Goal: Use online tool/utility: Use online tool/utility

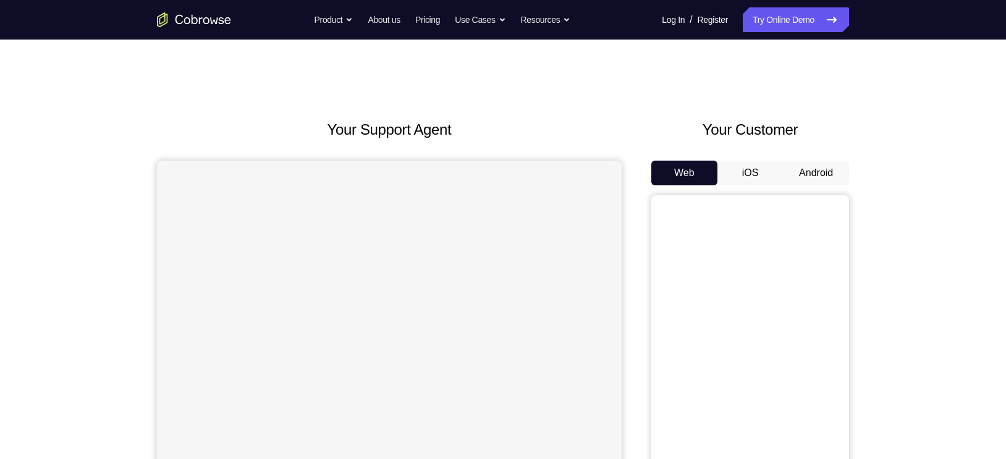
click at [810, 175] on button "Android" at bounding box center [816, 173] width 66 height 25
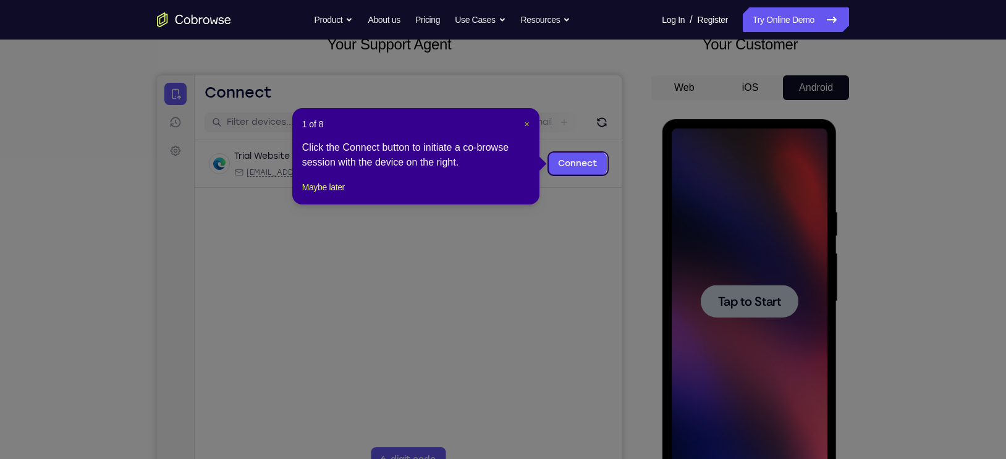
drag, startPoint x: 890, startPoint y: 30, endPoint x: 529, endPoint y: 122, distance: 372.6
click at [529, 122] on span "×" at bounding box center [526, 124] width 5 height 10
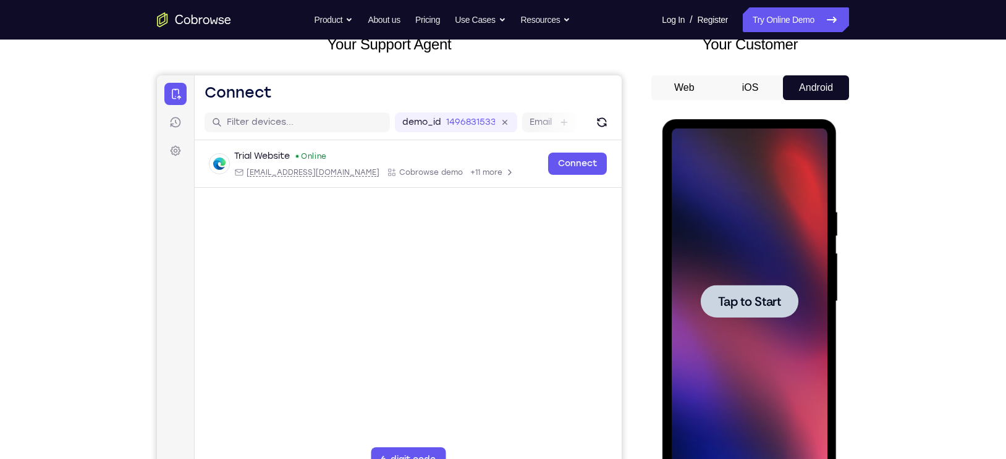
click at [750, 322] on div at bounding box center [749, 302] width 156 height 346
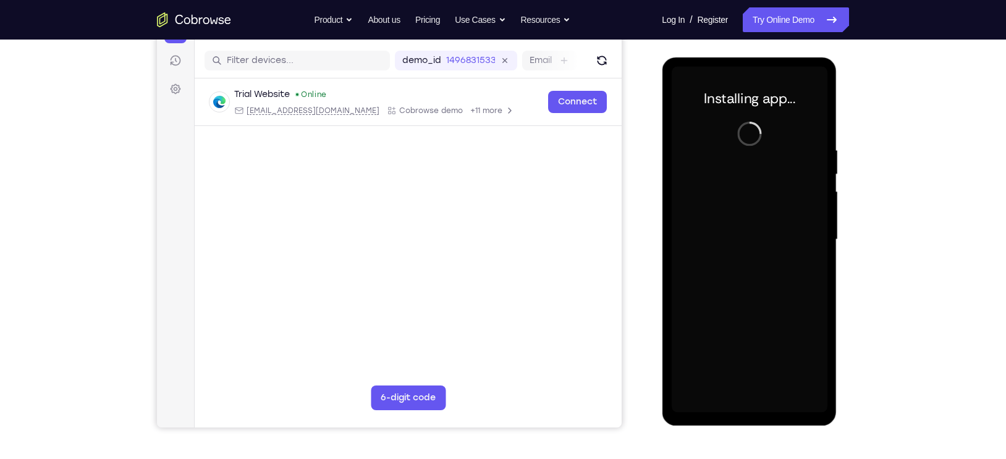
scroll to position [148, 0]
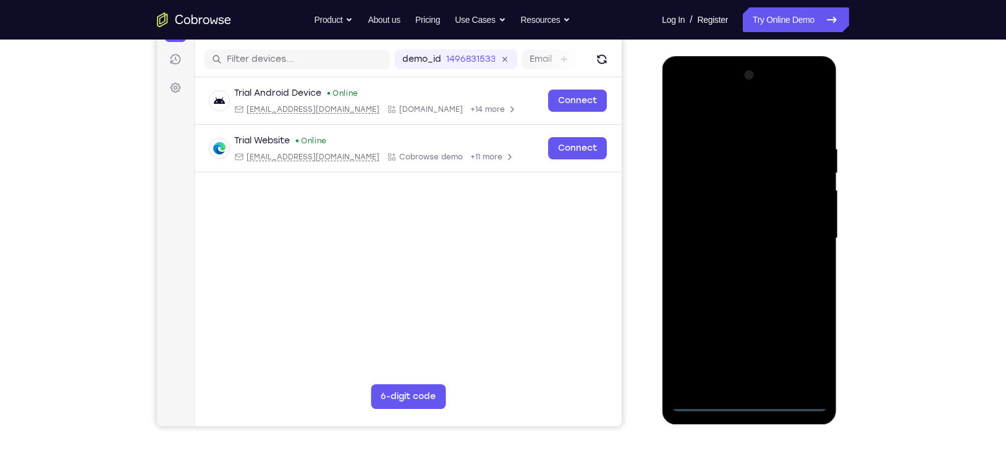
click at [750, 398] on div at bounding box center [749, 238] width 156 height 346
click at [744, 402] on div at bounding box center [749, 238] width 156 height 346
click at [805, 354] on div at bounding box center [749, 238] width 156 height 346
click at [682, 116] on div at bounding box center [749, 238] width 156 height 346
click at [801, 232] on div at bounding box center [749, 238] width 156 height 346
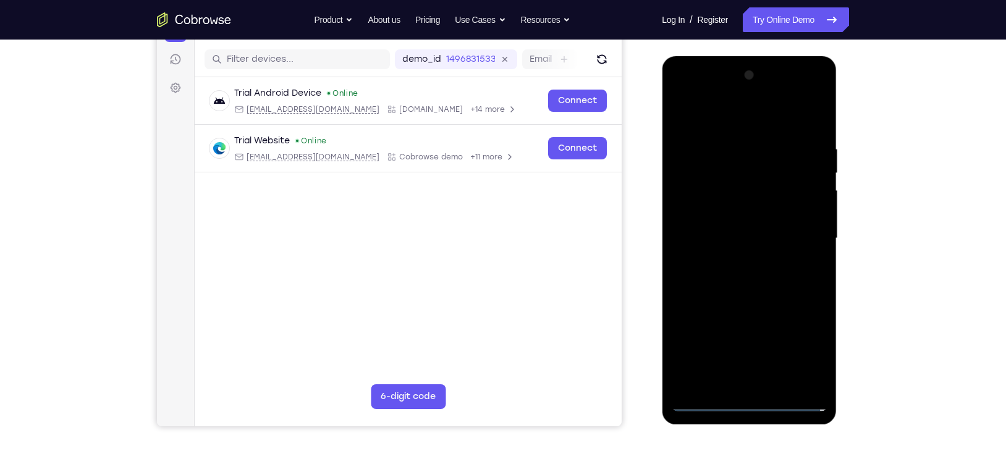
scroll to position [133, 0]
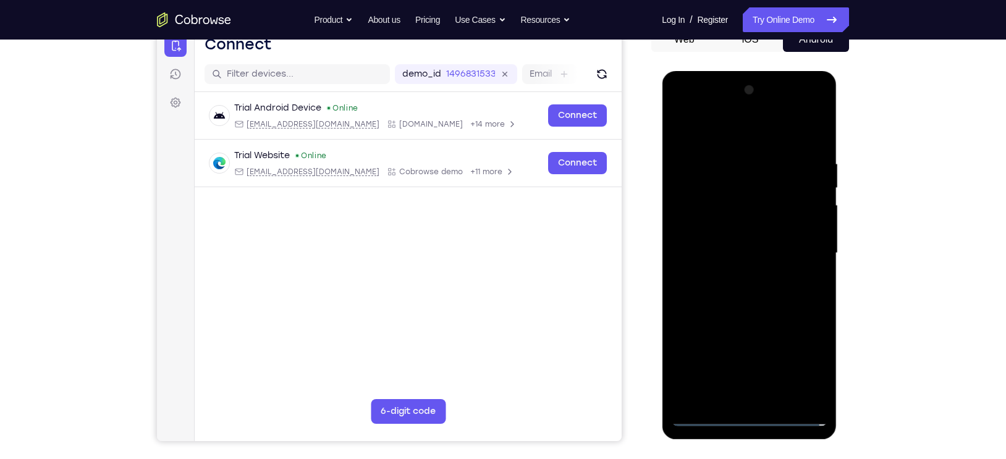
click at [733, 278] on div at bounding box center [749, 253] width 156 height 346
click at [724, 236] on div at bounding box center [749, 253] width 156 height 346
click at [709, 230] on div at bounding box center [749, 253] width 156 height 346
click at [700, 250] on div at bounding box center [749, 253] width 156 height 346
click at [700, 297] on div at bounding box center [749, 253] width 156 height 346
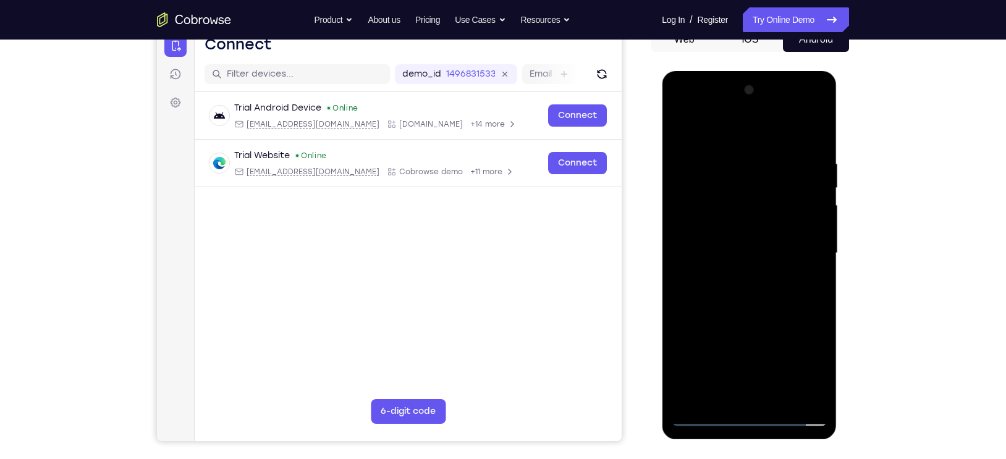
click at [714, 293] on div at bounding box center [749, 253] width 156 height 346
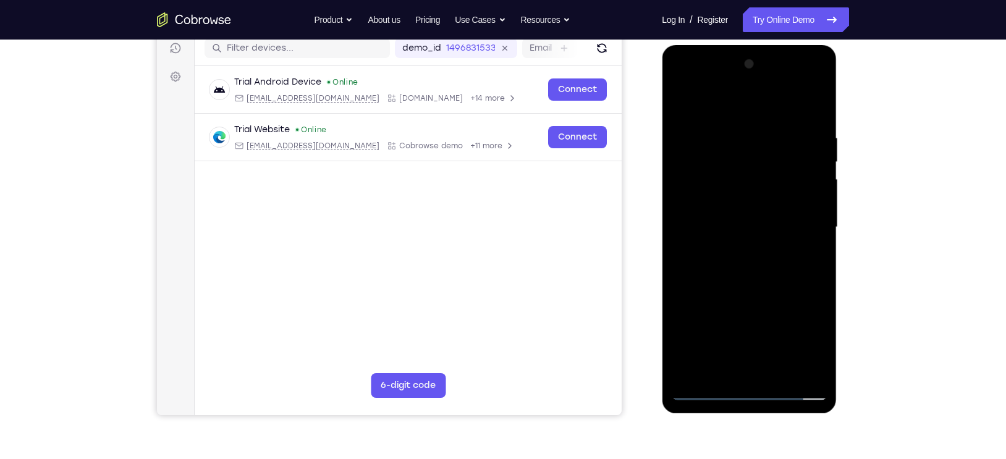
scroll to position [159, 0]
click at [726, 278] on div at bounding box center [749, 228] width 156 height 346
click at [817, 281] on div at bounding box center [749, 228] width 156 height 346
drag, startPoint x: 780, startPoint y: 289, endPoint x: 764, endPoint y: 201, distance: 88.6
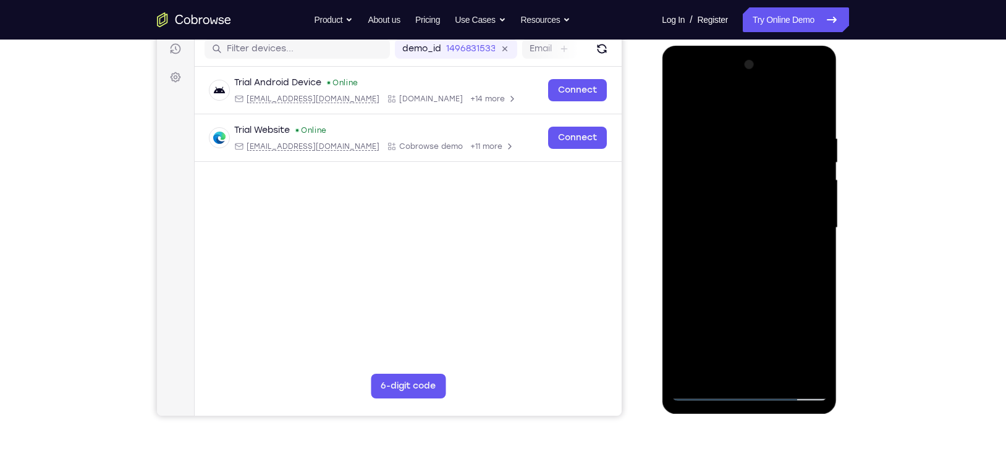
click at [764, 201] on div at bounding box center [749, 228] width 156 height 346
drag, startPoint x: 780, startPoint y: 195, endPoint x: 784, endPoint y: 266, distance: 71.2
click at [784, 266] on div at bounding box center [749, 228] width 156 height 346
click at [816, 108] on div at bounding box center [749, 228] width 156 height 346
drag, startPoint x: 733, startPoint y: 198, endPoint x: 730, endPoint y: 279, distance: 80.4
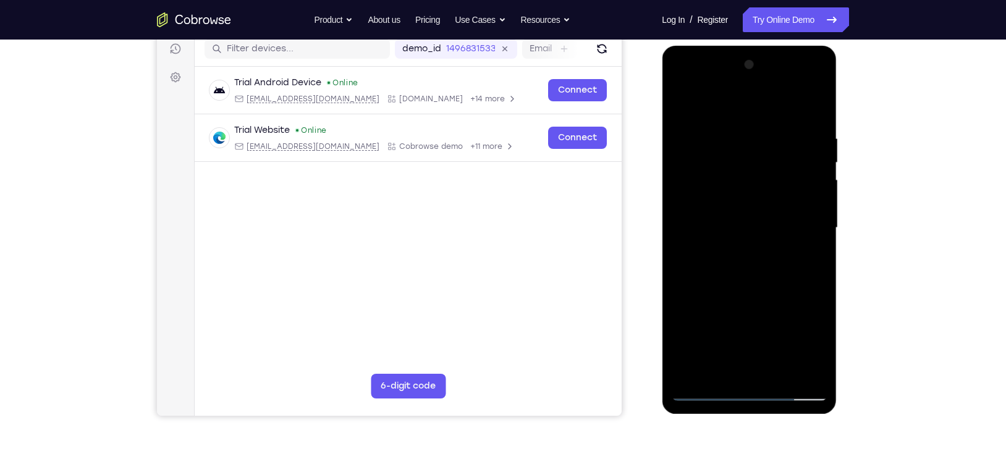
click at [730, 279] on div at bounding box center [749, 228] width 156 height 346
click at [706, 265] on div at bounding box center [749, 228] width 156 height 346
drag, startPoint x: 741, startPoint y: 287, endPoint x: 738, endPoint y: 219, distance: 68.7
click at [738, 219] on div at bounding box center [749, 228] width 156 height 346
click at [798, 193] on div at bounding box center [749, 228] width 156 height 346
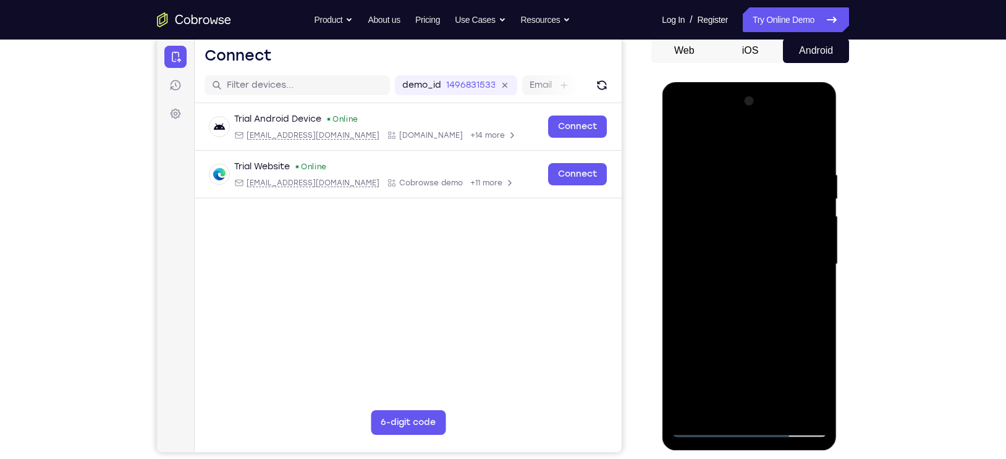
scroll to position [119, 0]
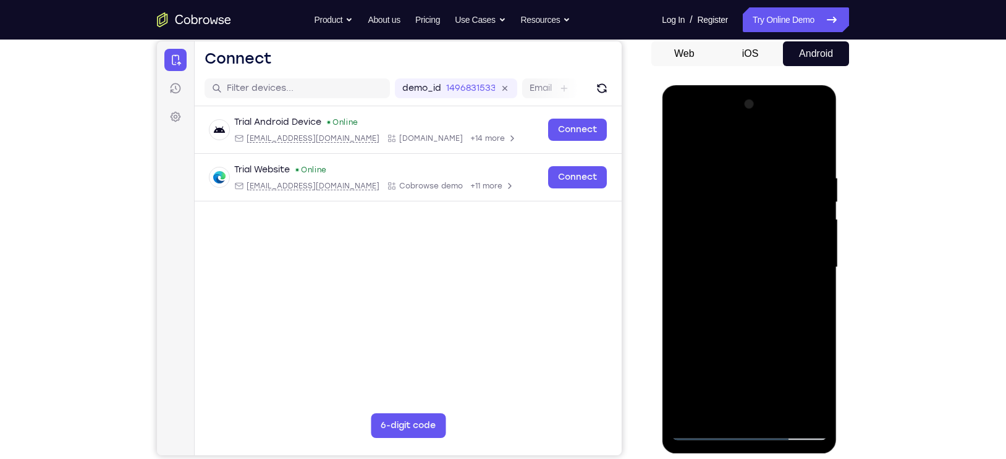
drag, startPoint x: 750, startPoint y: 232, endPoint x: 750, endPoint y: 285, distance: 53.8
click at [750, 285] on div at bounding box center [749, 268] width 156 height 346
drag, startPoint x: 741, startPoint y: 258, endPoint x: 738, endPoint y: 188, distance: 69.9
click at [738, 188] on div at bounding box center [749, 268] width 156 height 346
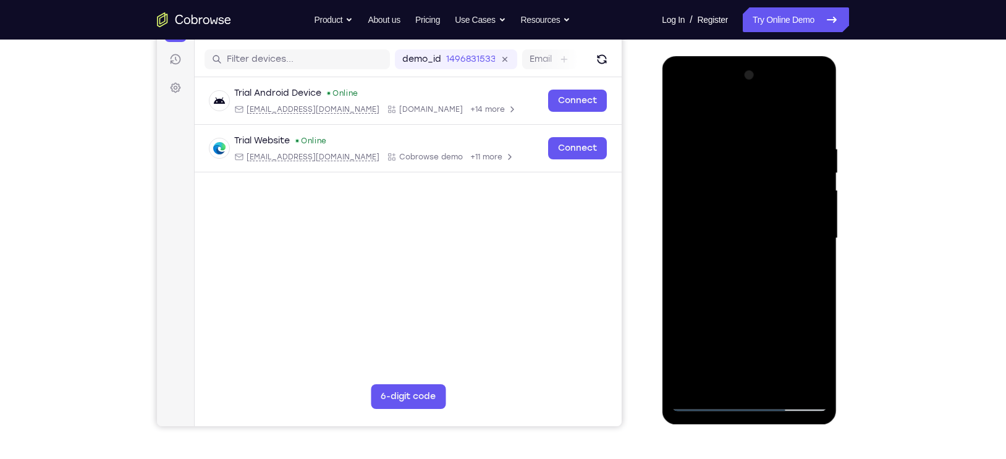
click at [712, 240] on div at bounding box center [749, 238] width 156 height 346
drag, startPoint x: 721, startPoint y: 217, endPoint x: 716, endPoint y: 201, distance: 16.2
click at [716, 201] on div at bounding box center [749, 238] width 156 height 346
click at [767, 161] on div at bounding box center [749, 238] width 156 height 346
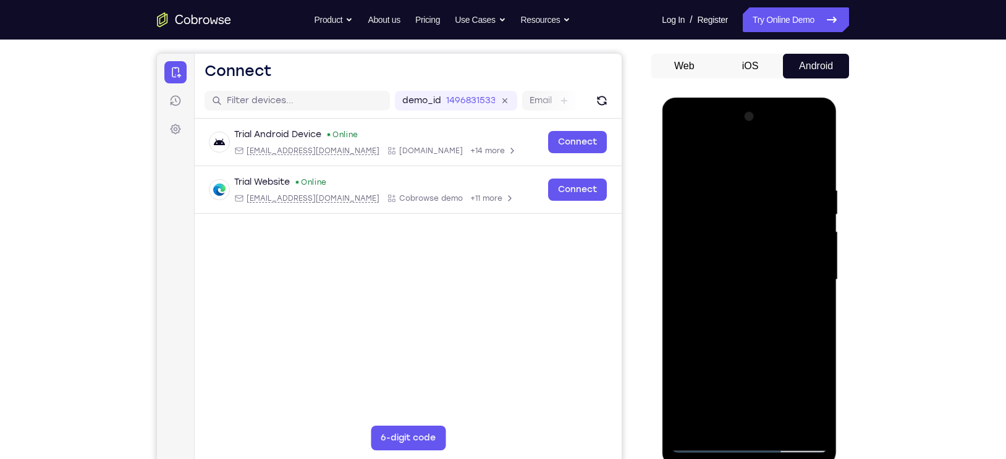
scroll to position [106, 0]
drag, startPoint x: 735, startPoint y: 244, endPoint x: 734, endPoint y: 328, distance: 84.0
click at [734, 328] on div at bounding box center [749, 281] width 156 height 346
click at [680, 156] on div at bounding box center [749, 281] width 156 height 346
click at [731, 177] on div at bounding box center [749, 281] width 156 height 346
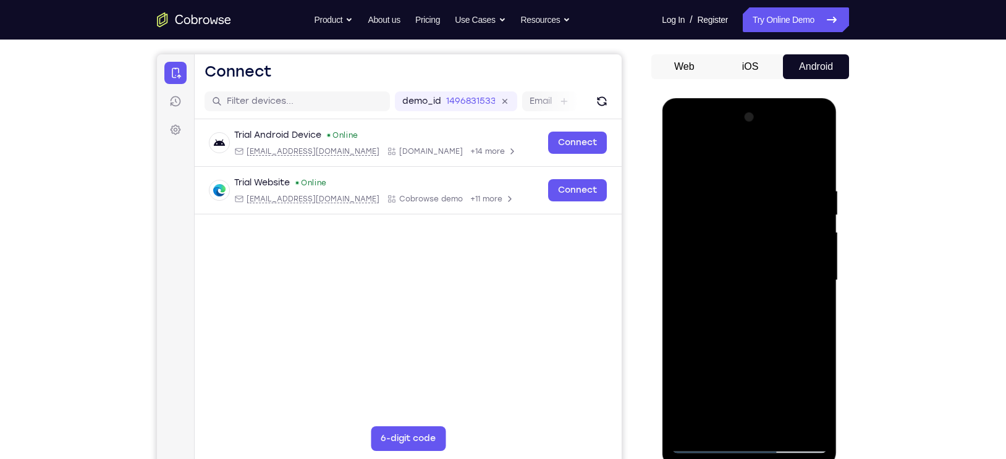
click at [679, 153] on div at bounding box center [749, 281] width 156 height 346
click at [772, 179] on div at bounding box center [749, 281] width 156 height 346
click at [748, 275] on div at bounding box center [749, 281] width 156 height 346
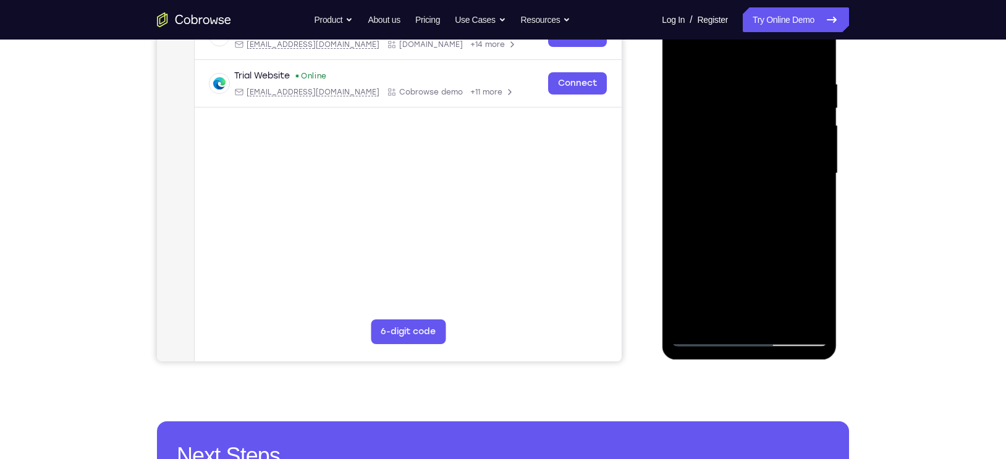
scroll to position [214, 0]
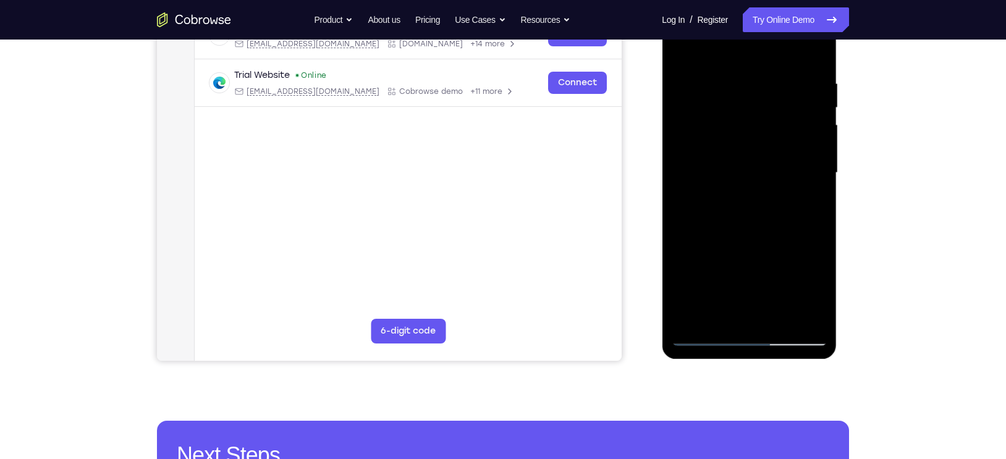
click at [706, 279] on div at bounding box center [749, 173] width 156 height 346
click at [777, 320] on div at bounding box center [749, 173] width 156 height 346
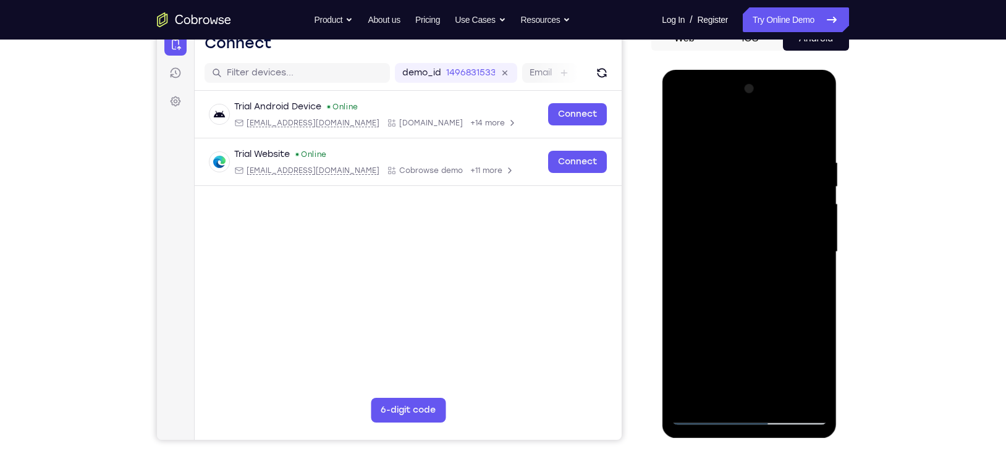
scroll to position [130, 0]
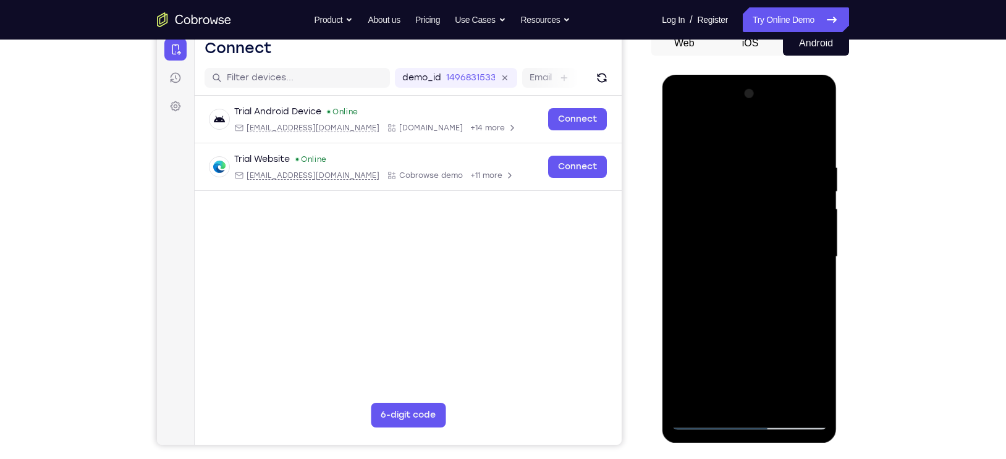
click at [741, 322] on div at bounding box center [749, 257] width 156 height 346
click at [723, 278] on div at bounding box center [749, 257] width 156 height 346
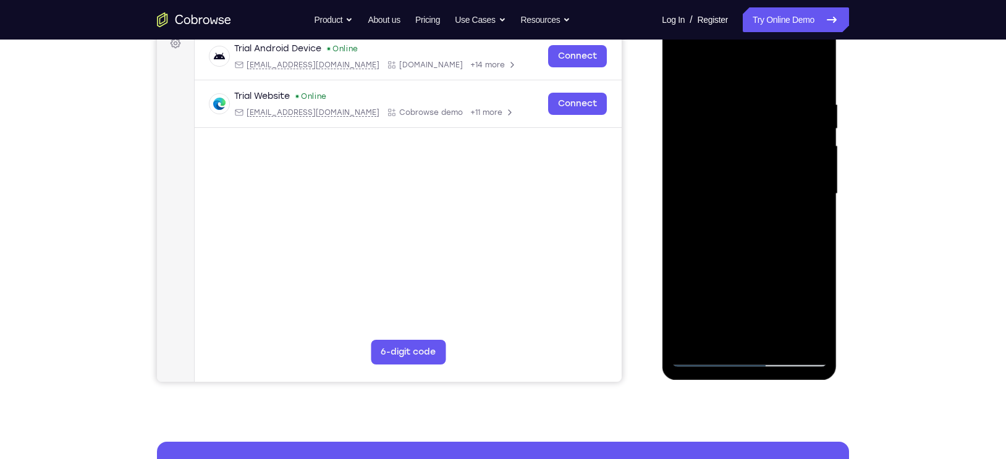
scroll to position [193, 0]
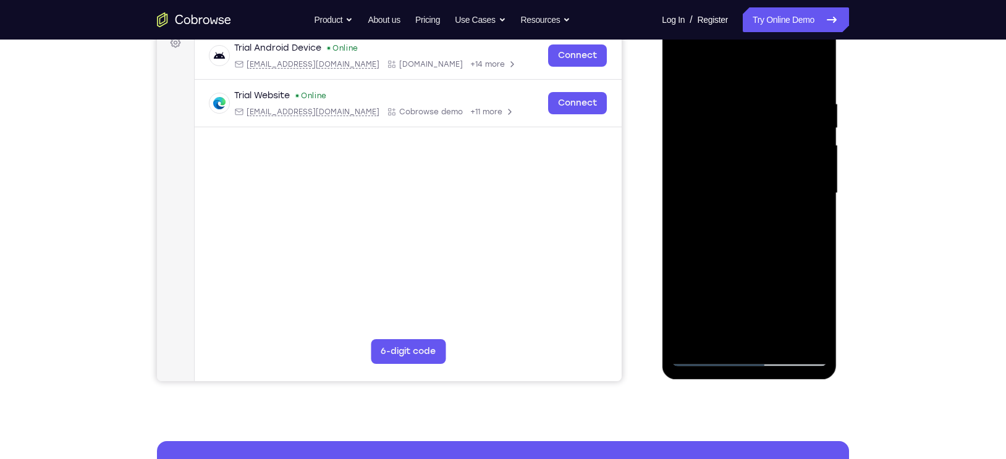
drag, startPoint x: 717, startPoint y: 336, endPoint x: 699, endPoint y: 227, distance: 110.9
click at [699, 227] on div at bounding box center [749, 193] width 156 height 346
click at [732, 247] on div at bounding box center [749, 193] width 156 height 346
click at [806, 226] on div at bounding box center [749, 193] width 156 height 346
click at [807, 221] on div at bounding box center [749, 193] width 156 height 346
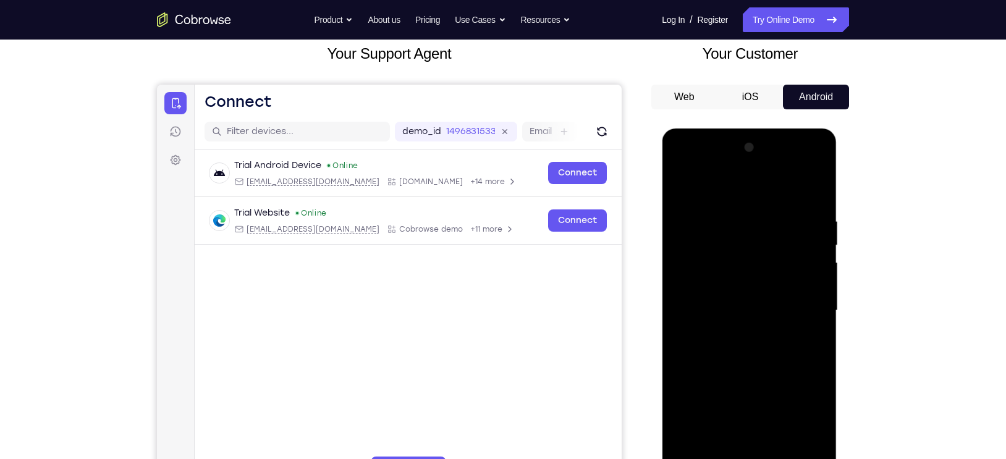
scroll to position [75, 0]
click at [705, 188] on div at bounding box center [749, 311] width 156 height 346
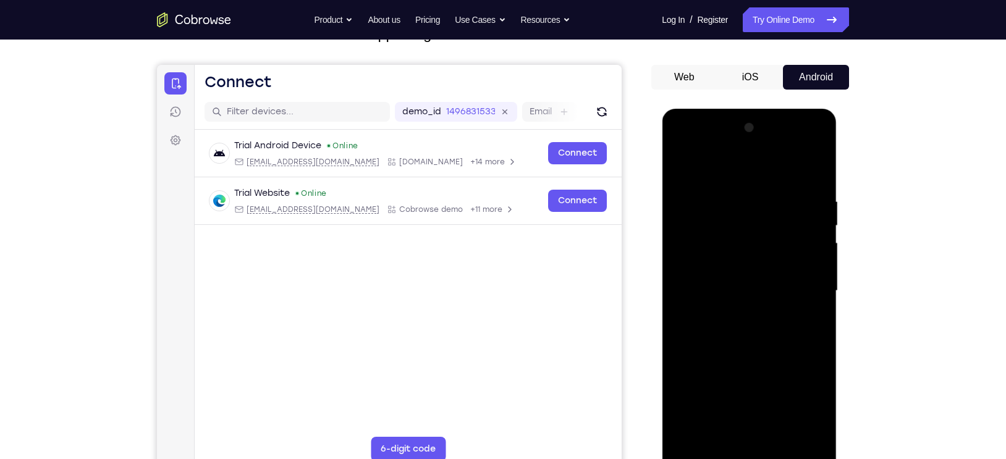
scroll to position [96, 0]
click at [799, 315] on div at bounding box center [749, 290] width 156 height 346
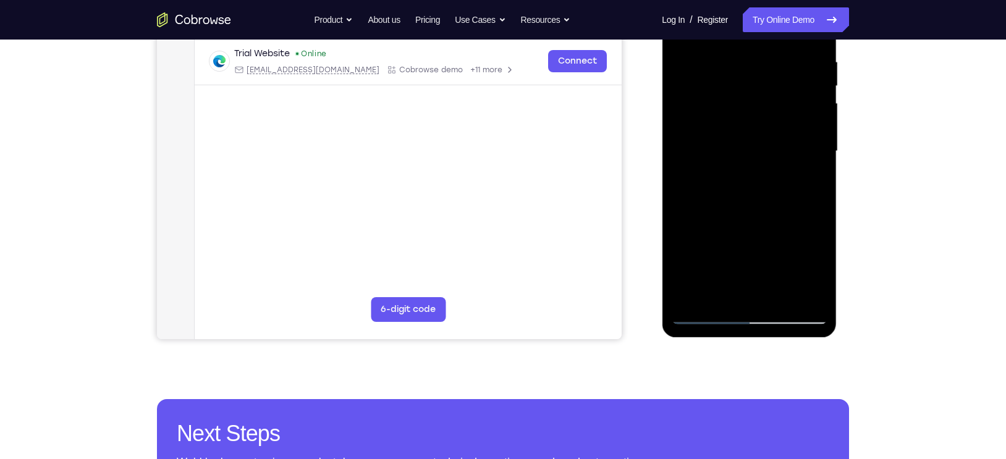
scroll to position [236, 0]
drag, startPoint x: 738, startPoint y: 260, endPoint x: 719, endPoint y: 204, distance: 58.8
click at [719, 204] on div at bounding box center [749, 151] width 156 height 346
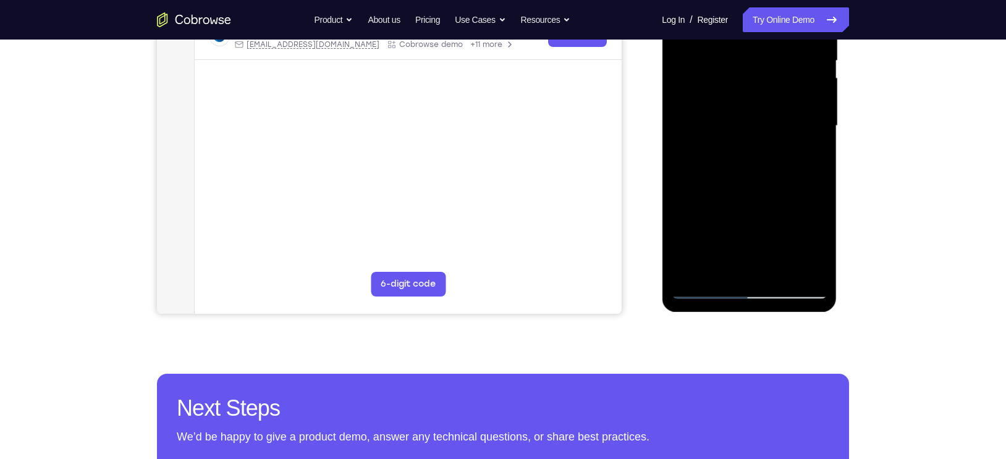
scroll to position [261, 0]
drag, startPoint x: 741, startPoint y: 231, endPoint x: 735, endPoint y: 170, distance: 61.5
click at [735, 170] on div at bounding box center [749, 125] width 156 height 346
drag, startPoint x: 749, startPoint y: 215, endPoint x: 746, endPoint y: 154, distance: 60.6
click at [746, 154] on div at bounding box center [749, 125] width 156 height 346
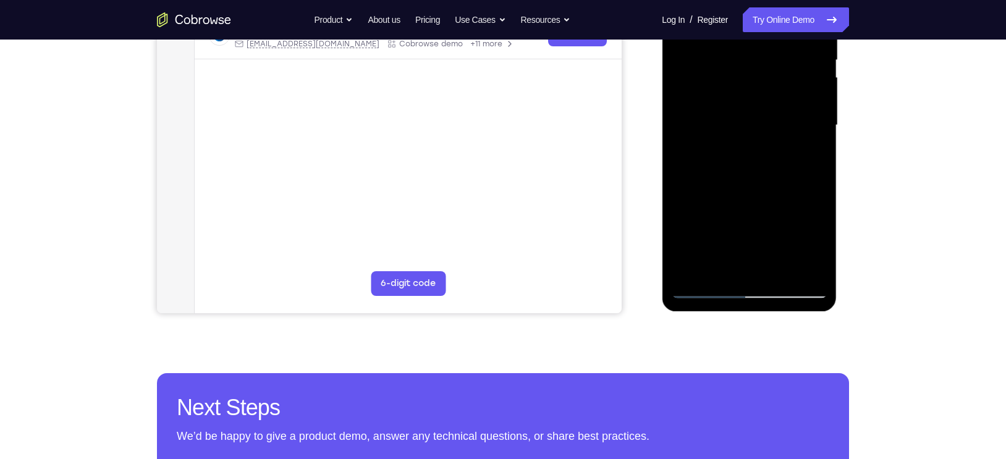
scroll to position [230, 0]
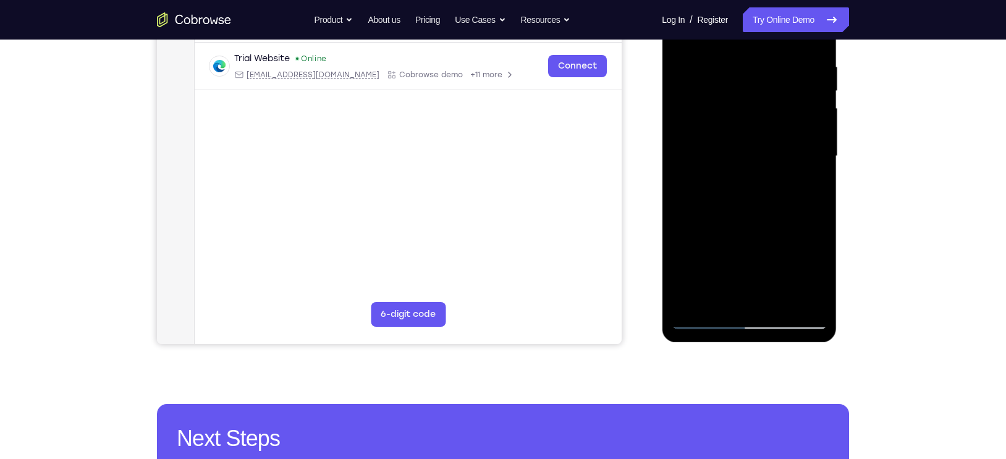
drag, startPoint x: 737, startPoint y: 264, endPoint x: 736, endPoint y: 192, distance: 72.3
click at [736, 192] on div at bounding box center [749, 156] width 156 height 346
drag, startPoint x: 748, startPoint y: 258, endPoint x: 745, endPoint y: 182, distance: 76.7
click at [745, 182] on div at bounding box center [749, 156] width 156 height 346
drag, startPoint x: 731, startPoint y: 274, endPoint x: 732, endPoint y: 184, distance: 90.8
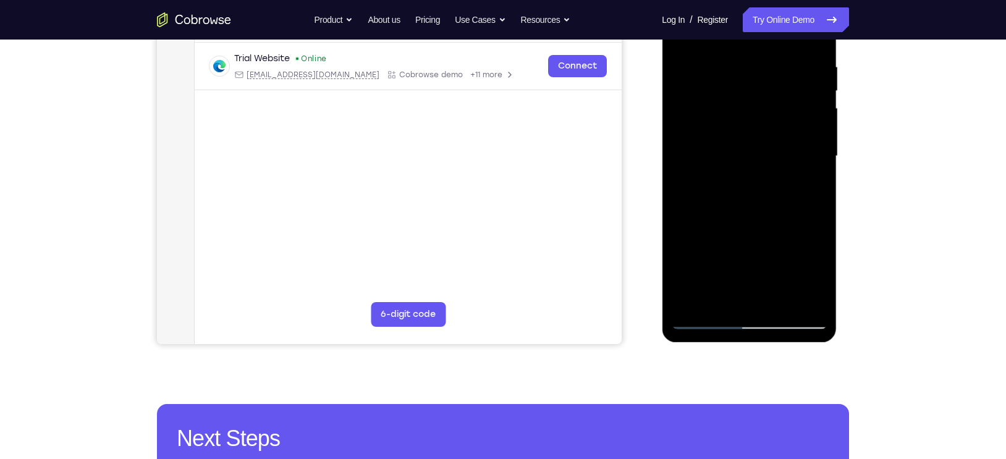
click at [732, 184] on div at bounding box center [749, 156] width 156 height 346
drag, startPoint x: 751, startPoint y: 257, endPoint x: 753, endPoint y: 198, distance: 59.3
click at [753, 198] on div at bounding box center [749, 156] width 156 height 346
drag, startPoint x: 758, startPoint y: 249, endPoint x: 758, endPoint y: 157, distance: 92.1
click at [758, 157] on div at bounding box center [749, 156] width 156 height 346
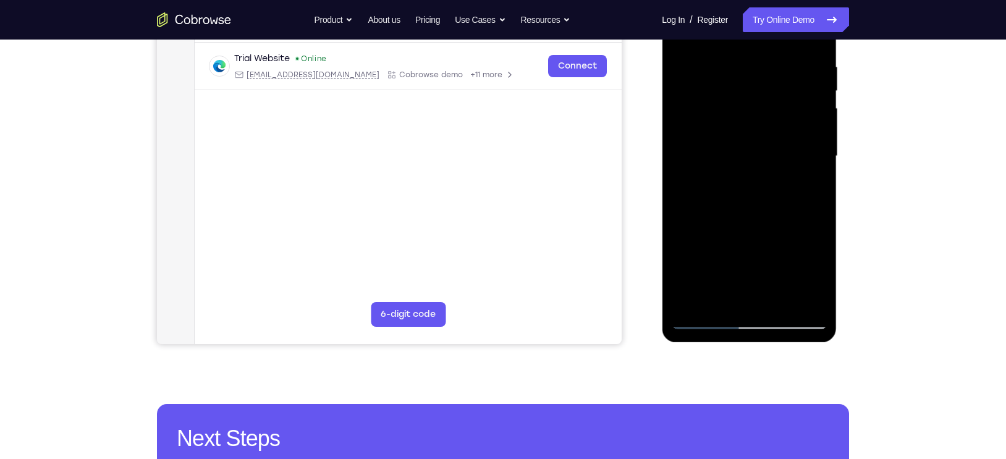
drag, startPoint x: 743, startPoint y: 263, endPoint x: 745, endPoint y: 169, distance: 93.3
click at [745, 169] on div at bounding box center [749, 156] width 156 height 346
drag, startPoint x: 747, startPoint y: 186, endPoint x: 740, endPoint y: 256, distance: 70.2
click at [740, 256] on div at bounding box center [749, 156] width 156 height 346
click at [685, 177] on div at bounding box center [749, 156] width 156 height 346
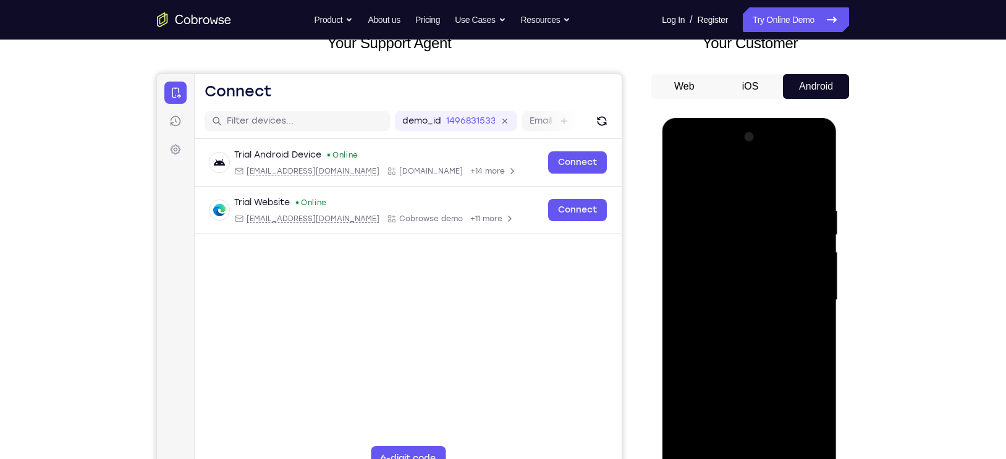
scroll to position [85, 0]
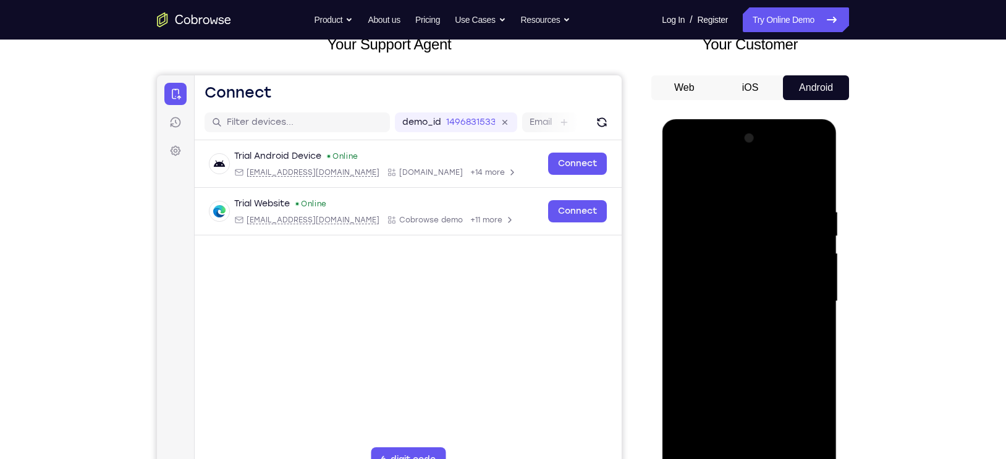
drag, startPoint x: 749, startPoint y: 358, endPoint x: 740, endPoint y: 301, distance: 57.6
click at [740, 301] on div at bounding box center [749, 302] width 156 height 346
click at [693, 207] on div at bounding box center [749, 302] width 156 height 346
click at [683, 177] on div at bounding box center [749, 302] width 156 height 346
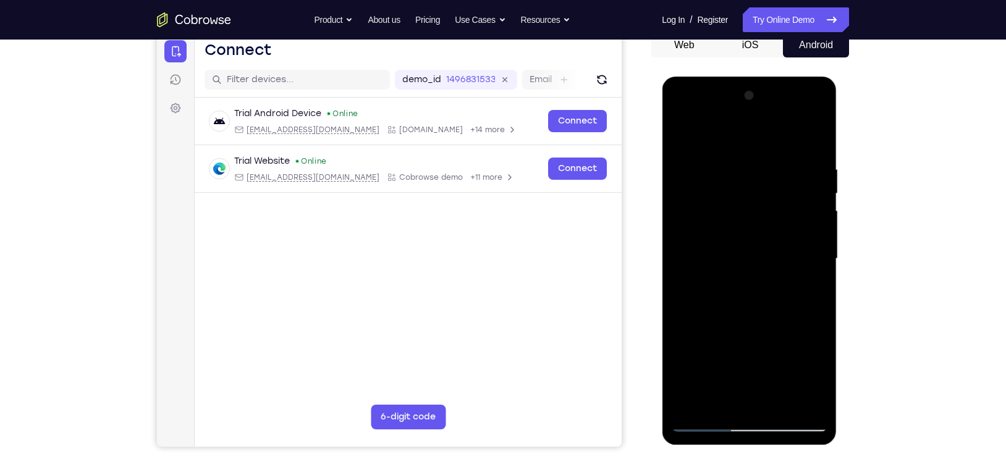
scroll to position [127, 0]
drag, startPoint x: 737, startPoint y: 268, endPoint x: 701, endPoint y: 200, distance: 76.8
click at [701, 200] on div at bounding box center [749, 260] width 156 height 346
drag, startPoint x: 737, startPoint y: 276, endPoint x: 718, endPoint y: 155, distance: 122.0
click at [718, 155] on div at bounding box center [749, 260] width 156 height 346
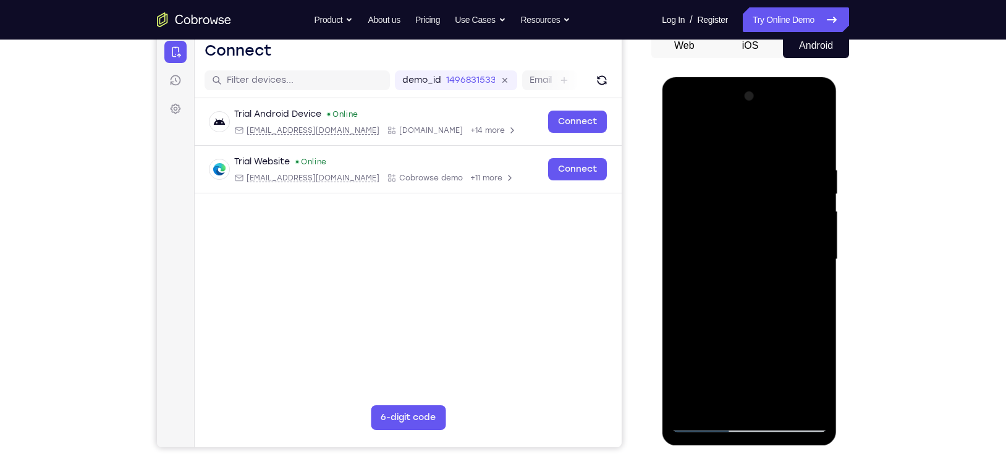
scroll to position [192, 0]
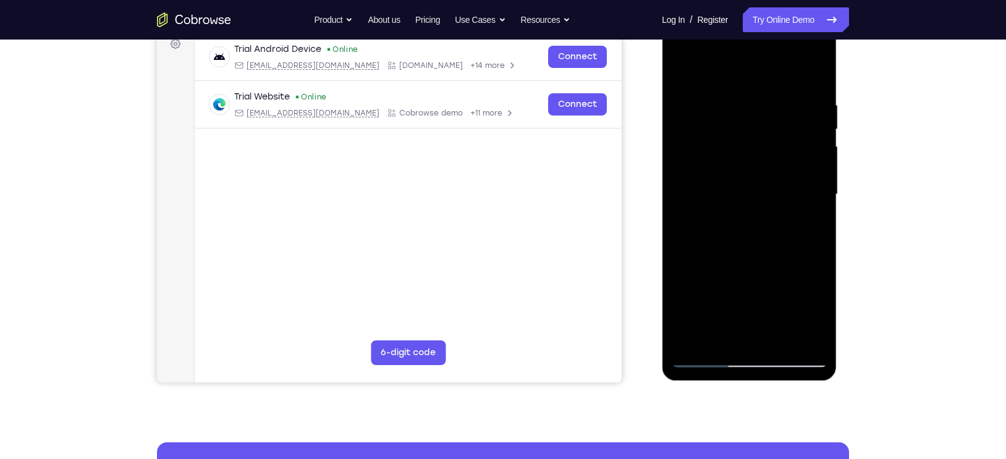
drag, startPoint x: 743, startPoint y: 294, endPoint x: 727, endPoint y: 151, distance: 143.0
click at [727, 151] on div at bounding box center [749, 195] width 156 height 346
drag, startPoint x: 733, startPoint y: 287, endPoint x: 743, endPoint y: 115, distance: 172.1
click at [743, 115] on div at bounding box center [749, 195] width 156 height 346
click at [686, 150] on div at bounding box center [749, 195] width 156 height 346
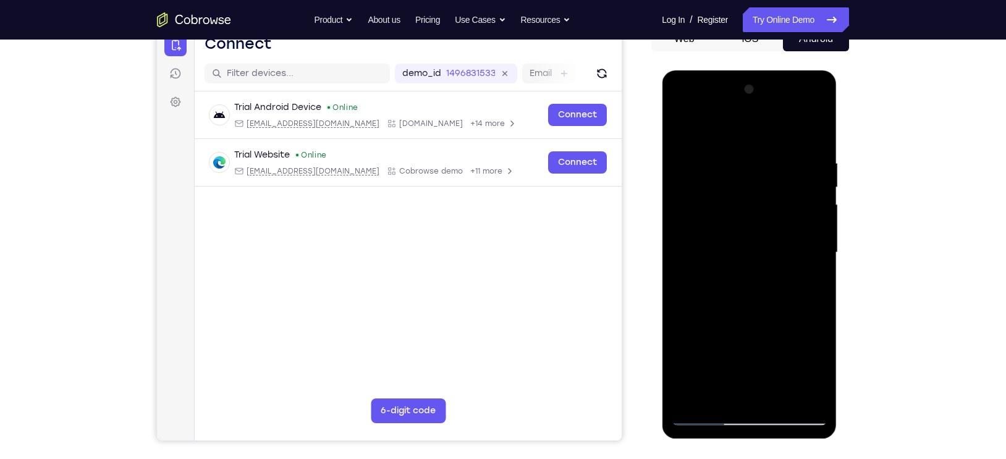
scroll to position [130, 0]
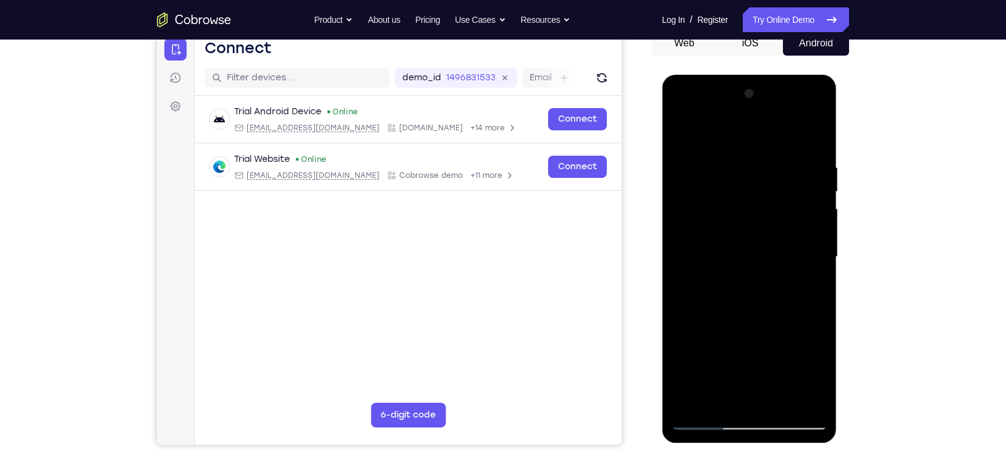
drag, startPoint x: 729, startPoint y: 181, endPoint x: 720, endPoint y: 248, distance: 68.0
click at [720, 248] on div at bounding box center [749, 257] width 156 height 346
click at [682, 136] on div at bounding box center [749, 257] width 156 height 346
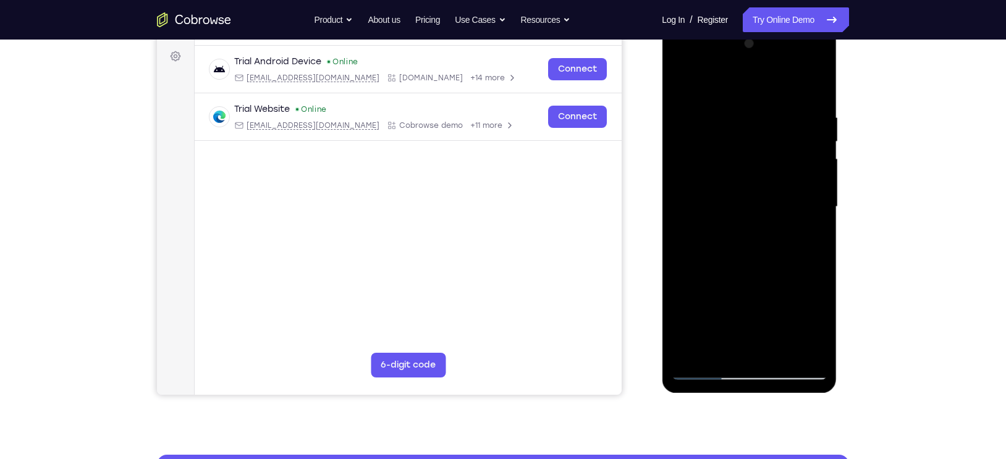
scroll to position [186, 0]
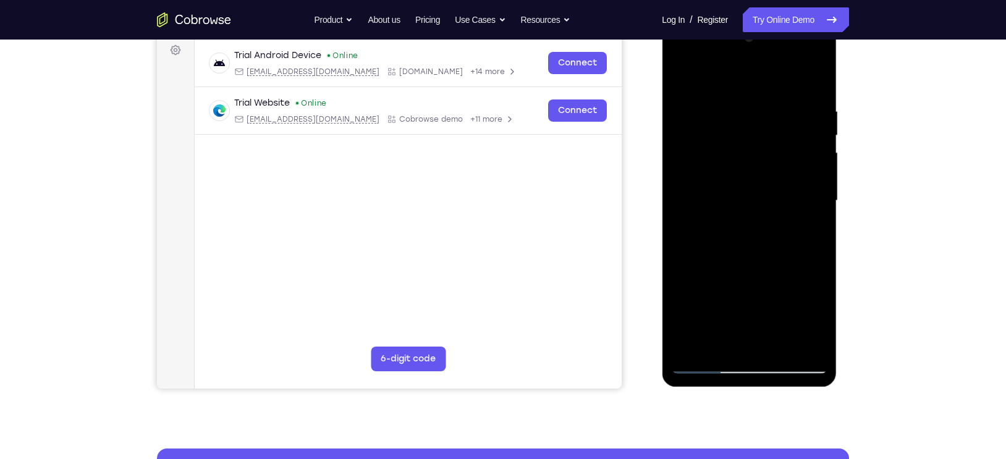
drag, startPoint x: 722, startPoint y: 161, endPoint x: 730, endPoint y: 138, distance: 24.2
click at [730, 138] on div at bounding box center [749, 201] width 156 height 346
click at [722, 153] on div at bounding box center [749, 201] width 156 height 346
drag, startPoint x: 742, startPoint y: 203, endPoint x: 740, endPoint y: 139, distance: 64.3
click at [740, 139] on div at bounding box center [749, 201] width 156 height 346
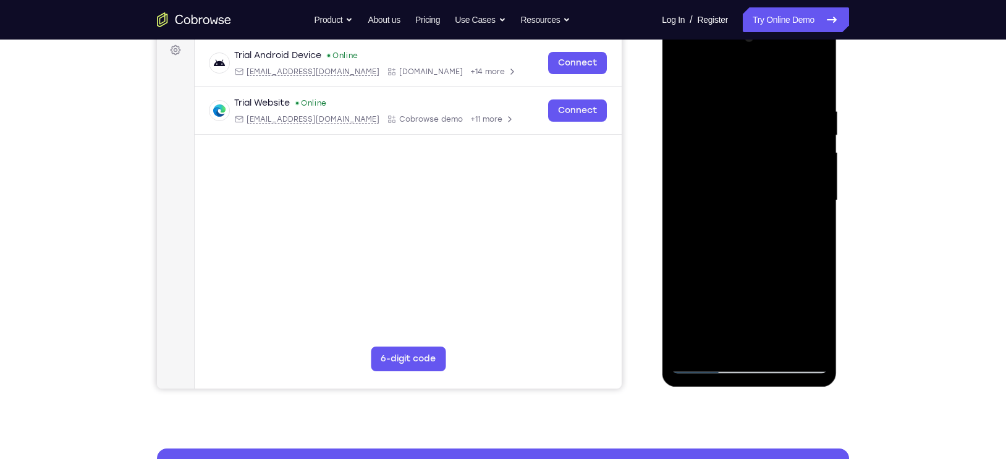
drag, startPoint x: 730, startPoint y: 234, endPoint x: 723, endPoint y: 165, distance: 69.6
click at [723, 165] on div at bounding box center [749, 201] width 156 height 346
drag, startPoint x: 738, startPoint y: 230, endPoint x: 734, endPoint y: 116, distance: 114.4
click at [734, 116] on div at bounding box center [749, 201] width 156 height 346
drag, startPoint x: 748, startPoint y: 232, endPoint x: 741, endPoint y: 119, distance: 113.9
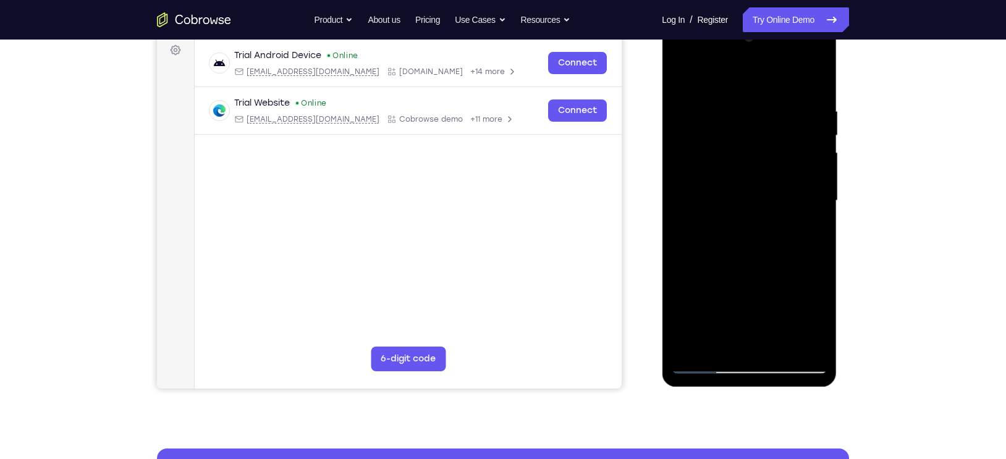
click at [741, 119] on div at bounding box center [749, 201] width 156 height 346
drag, startPoint x: 733, startPoint y: 245, endPoint x: 733, endPoint y: 139, distance: 106.3
click at [733, 139] on div at bounding box center [749, 201] width 156 height 346
drag, startPoint x: 751, startPoint y: 240, endPoint x: 748, endPoint y: 138, distance: 102.0
click at [748, 138] on div at bounding box center [749, 201] width 156 height 346
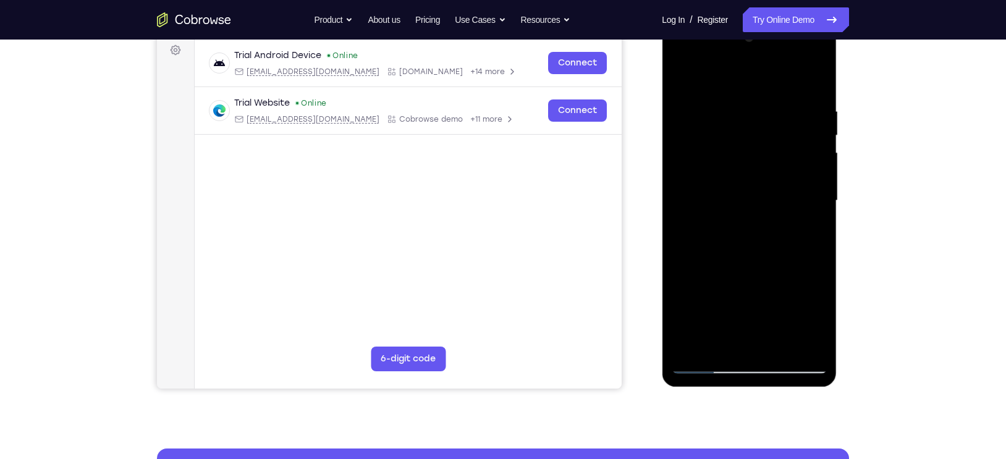
drag, startPoint x: 733, startPoint y: 243, endPoint x: 734, endPoint y: 161, distance: 82.2
click at [734, 161] on div at bounding box center [749, 201] width 156 height 346
drag, startPoint x: 737, startPoint y: 247, endPoint x: 735, endPoint y: 132, distance: 114.3
click at [735, 132] on div at bounding box center [749, 201] width 156 height 346
drag, startPoint x: 765, startPoint y: 258, endPoint x: 766, endPoint y: 149, distance: 109.4
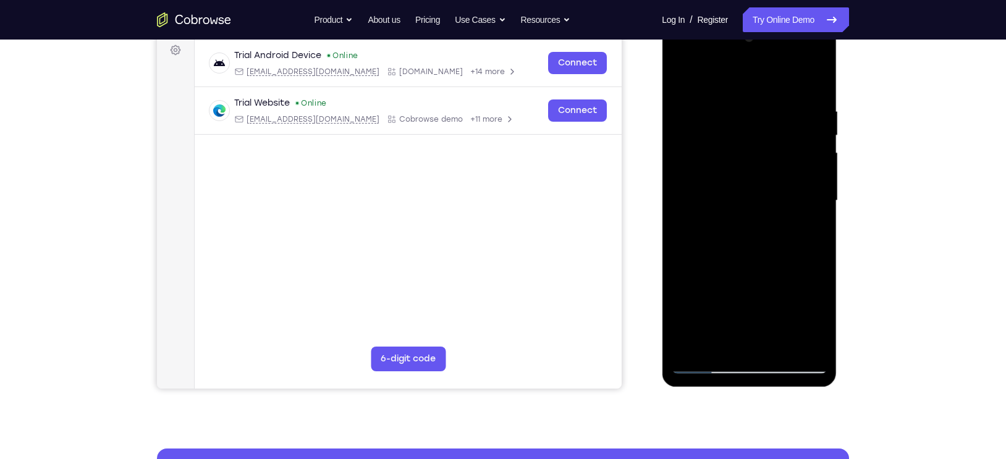
click at [766, 149] on div at bounding box center [749, 201] width 156 height 346
drag, startPoint x: 738, startPoint y: 263, endPoint x: 736, endPoint y: 196, distance: 66.8
click at [736, 196] on div at bounding box center [749, 201] width 156 height 346
drag, startPoint x: 741, startPoint y: 265, endPoint x: 739, endPoint y: 174, distance: 90.9
click at [739, 174] on div at bounding box center [749, 201] width 156 height 346
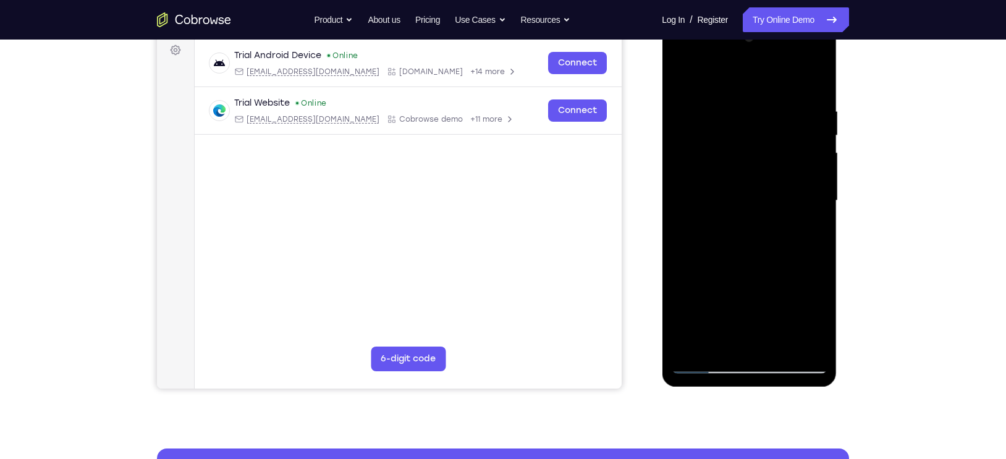
drag, startPoint x: 740, startPoint y: 246, endPoint x: 740, endPoint y: 172, distance: 74.1
click at [740, 172] on div at bounding box center [749, 201] width 156 height 346
drag, startPoint x: 735, startPoint y: 260, endPoint x: 731, endPoint y: 148, distance: 111.9
click at [731, 148] on div at bounding box center [749, 201] width 156 height 346
drag, startPoint x: 742, startPoint y: 254, endPoint x: 730, endPoint y: 122, distance: 132.2
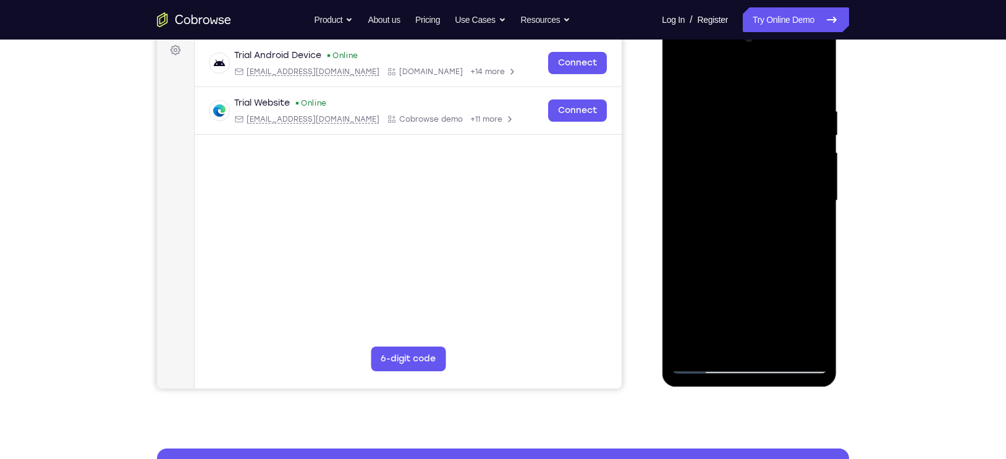
click at [730, 122] on div at bounding box center [749, 201] width 156 height 346
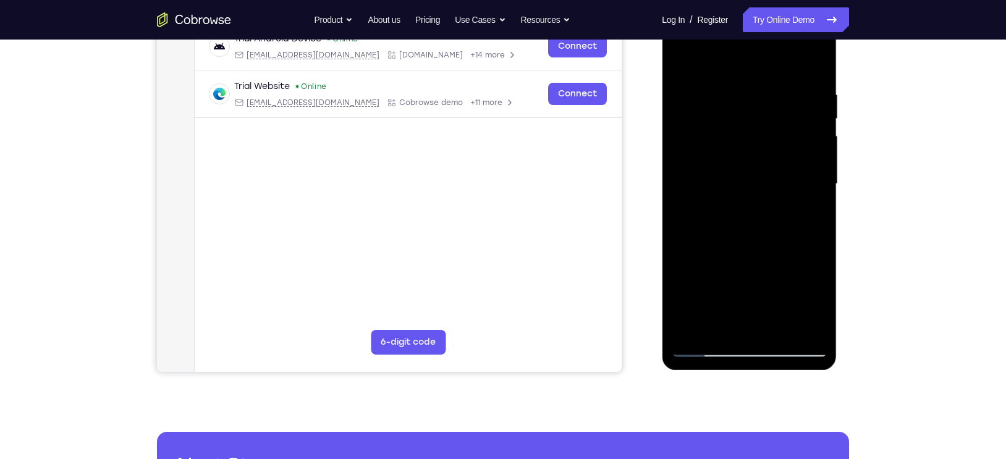
scroll to position [204, 0]
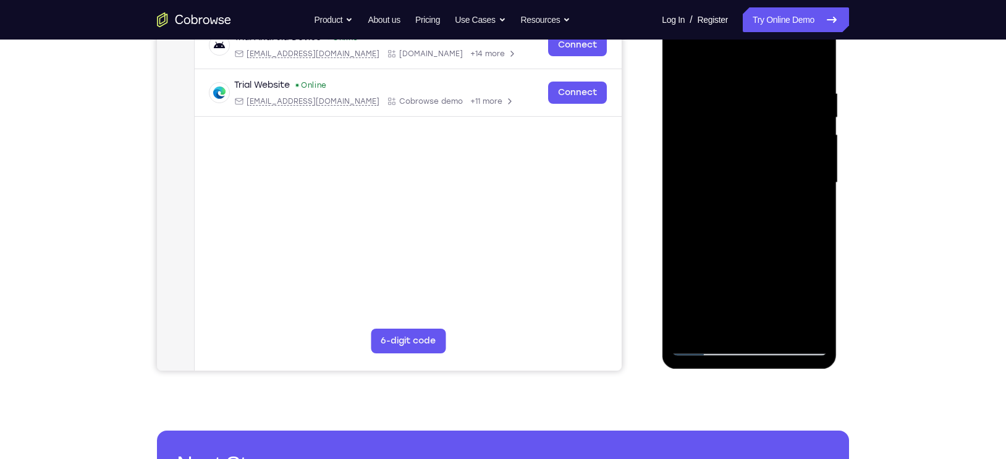
drag, startPoint x: 748, startPoint y: 263, endPoint x: 738, endPoint y: 192, distance: 72.4
click at [738, 192] on div at bounding box center [749, 183] width 156 height 346
drag, startPoint x: 750, startPoint y: 268, endPoint x: 744, endPoint y: 176, distance: 91.7
click at [744, 176] on div at bounding box center [749, 183] width 156 height 346
click at [714, 267] on div at bounding box center [749, 183] width 156 height 346
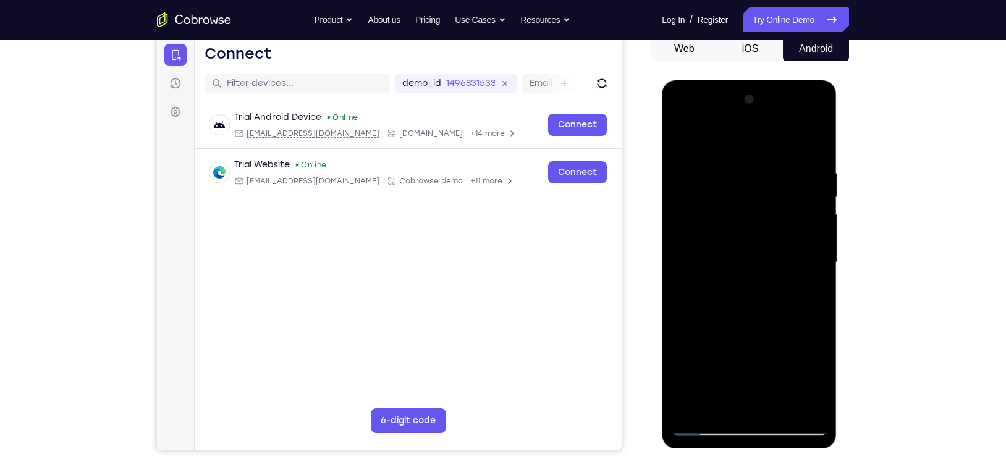
scroll to position [118, 0]
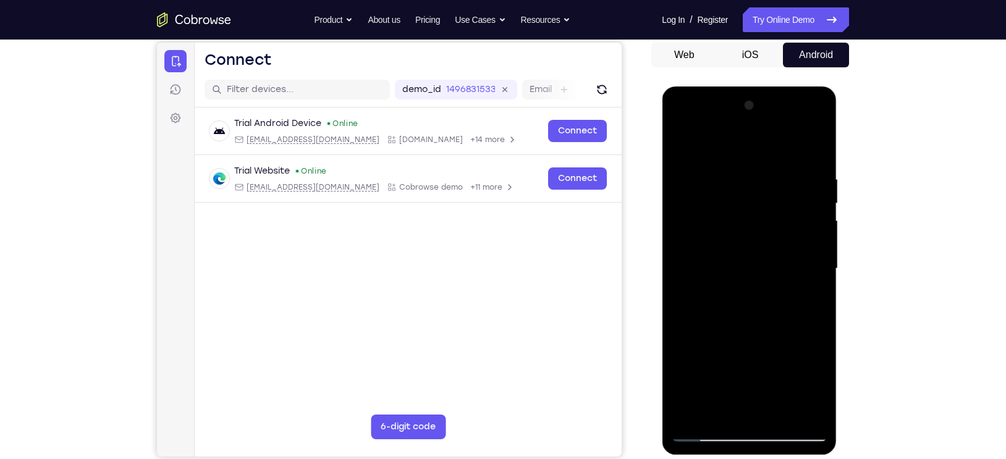
click at [753, 192] on div at bounding box center [749, 269] width 156 height 346
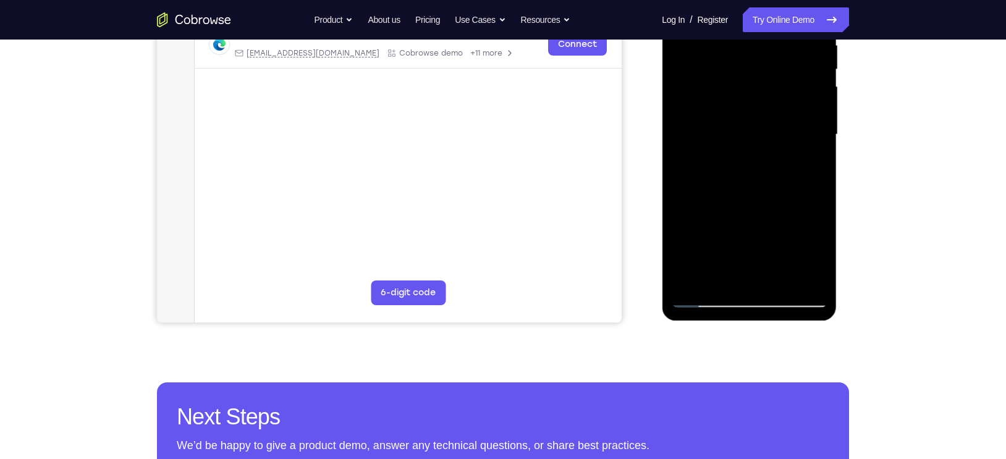
scroll to position [256, 0]
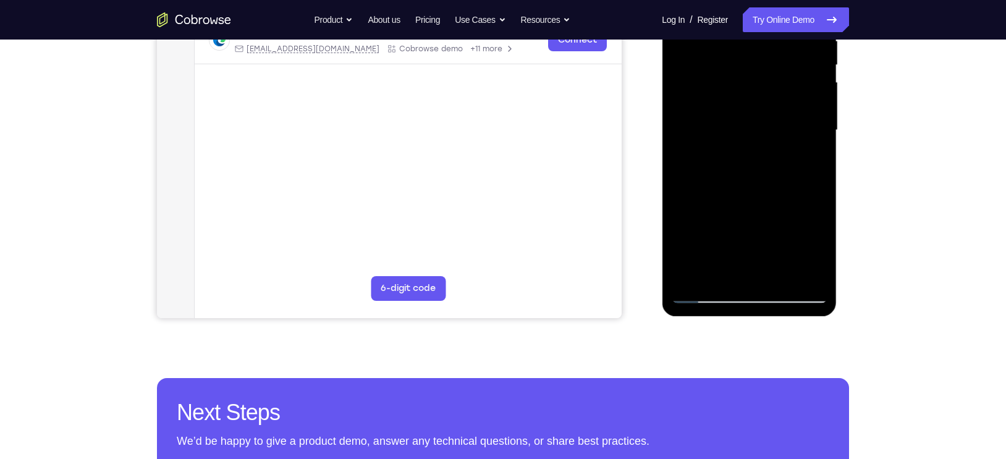
click at [705, 293] on div at bounding box center [749, 130] width 156 height 346
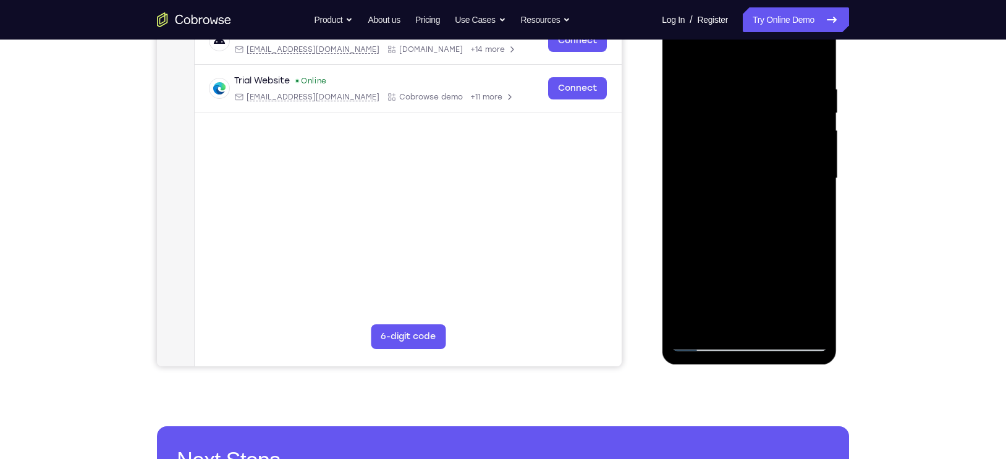
drag, startPoint x: 733, startPoint y: 239, endPoint x: 743, endPoint y: 15, distance: 224.5
click at [743, 15] on div at bounding box center [749, 179] width 156 height 346
drag, startPoint x: 719, startPoint y: 288, endPoint x: 710, endPoint y: 86, distance: 202.3
click at [710, 86] on div at bounding box center [749, 179] width 156 height 346
drag, startPoint x: 722, startPoint y: 294, endPoint x: 722, endPoint y: 89, distance: 205.1
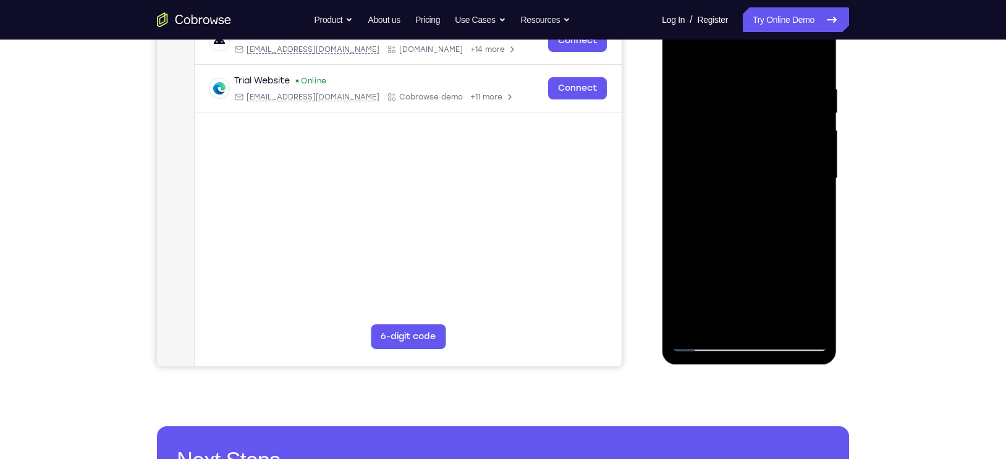
click at [722, 89] on div at bounding box center [749, 179] width 156 height 346
drag, startPoint x: 725, startPoint y: 287, endPoint x: 726, endPoint y: 135, distance: 152.0
click at [726, 135] on div at bounding box center [749, 179] width 156 height 346
drag, startPoint x: 738, startPoint y: 288, endPoint x: 732, endPoint y: 175, distance: 112.6
click at [732, 175] on div at bounding box center [749, 179] width 156 height 346
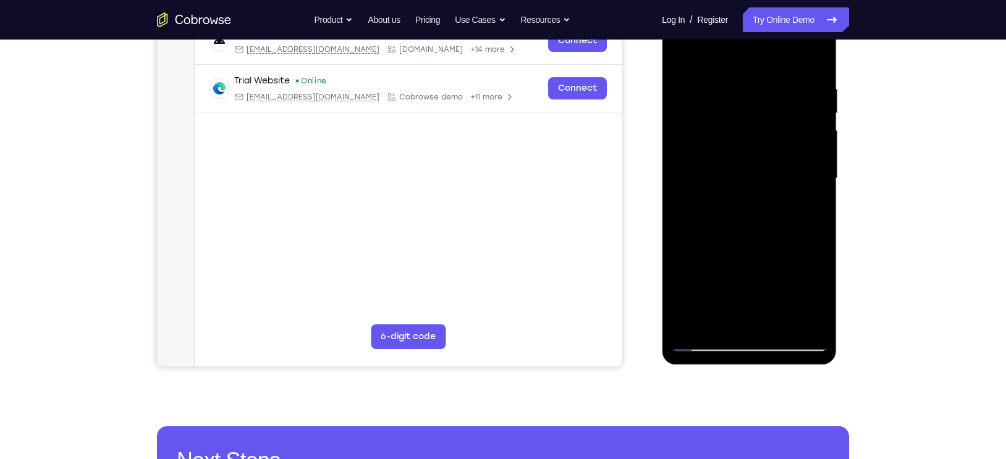
drag, startPoint x: 735, startPoint y: 274, endPoint x: 732, endPoint y: 157, distance: 117.5
click at [732, 157] on div at bounding box center [749, 179] width 156 height 346
drag, startPoint x: 726, startPoint y: 255, endPoint x: 725, endPoint y: 145, distance: 110.0
click at [725, 145] on div at bounding box center [749, 179] width 156 height 346
drag, startPoint x: 726, startPoint y: 271, endPoint x: 722, endPoint y: 158, distance: 113.2
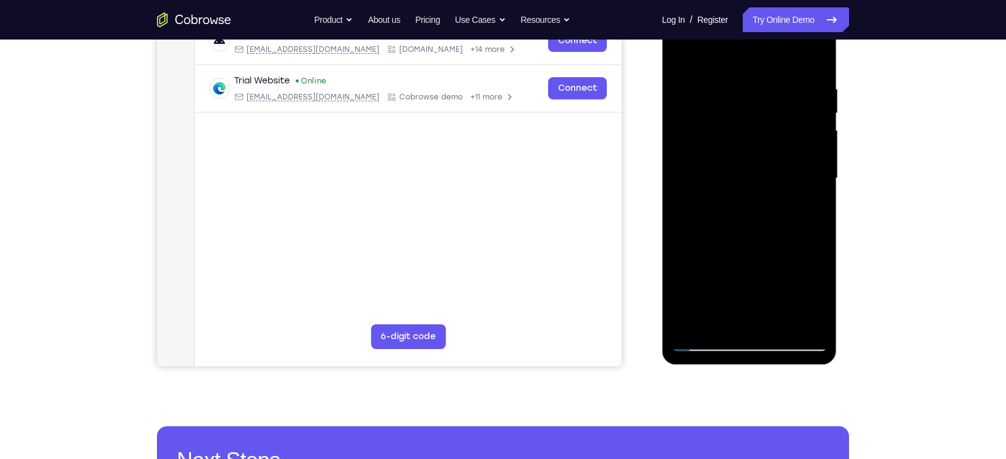
click at [722, 158] on div at bounding box center [749, 179] width 156 height 346
drag, startPoint x: 741, startPoint y: 271, endPoint x: 734, endPoint y: 182, distance: 89.2
click at [734, 182] on div at bounding box center [749, 179] width 156 height 346
drag, startPoint x: 727, startPoint y: 281, endPoint x: 720, endPoint y: 150, distance: 130.5
click at [720, 150] on div at bounding box center [749, 179] width 156 height 346
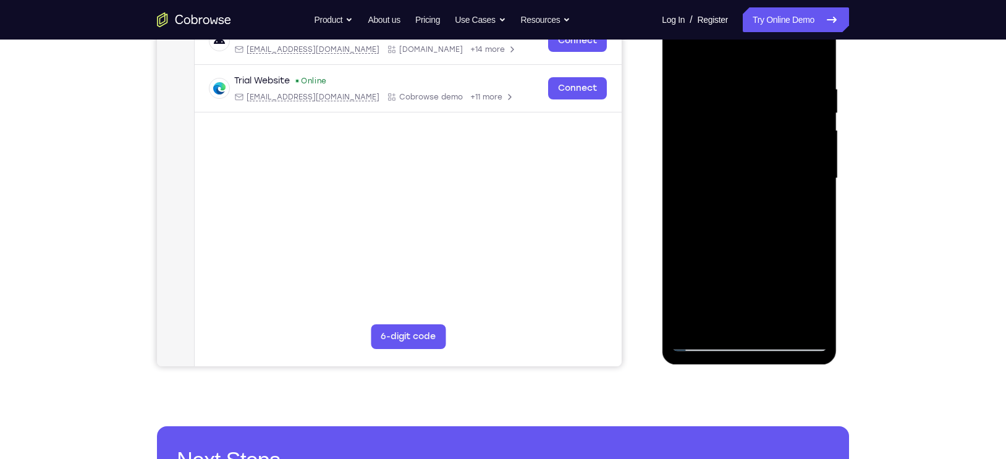
drag, startPoint x: 730, startPoint y: 272, endPoint x: 727, endPoint y: 167, distance: 105.7
click at [727, 167] on div at bounding box center [749, 179] width 156 height 346
drag, startPoint x: 727, startPoint y: 117, endPoint x: 723, endPoint y: 69, distance: 49.0
click at [723, 69] on div at bounding box center [749, 179] width 156 height 346
drag, startPoint x: 733, startPoint y: 177, endPoint x: 730, endPoint y: 103, distance: 73.6
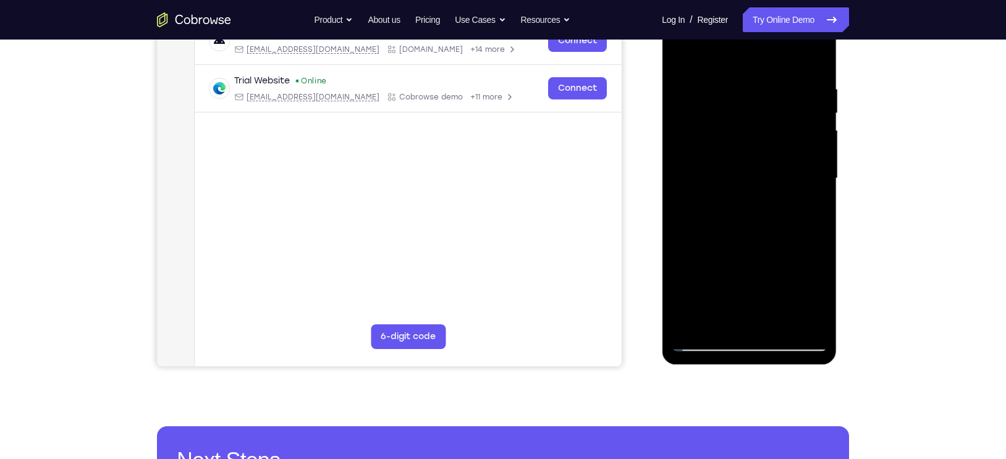
click at [730, 103] on div at bounding box center [749, 179] width 156 height 346
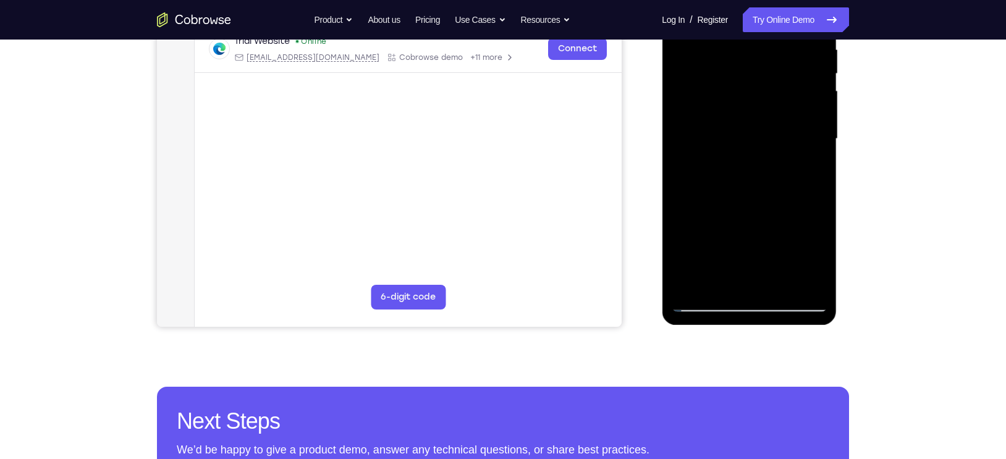
scroll to position [312, 0]
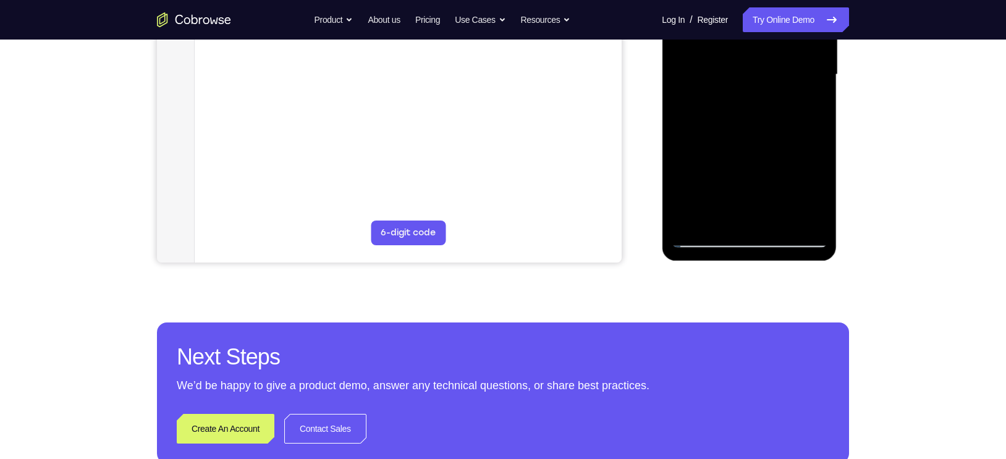
drag, startPoint x: 751, startPoint y: 187, endPoint x: 747, endPoint y: 125, distance: 61.3
click at [747, 125] on div at bounding box center [749, 75] width 156 height 346
drag, startPoint x: 745, startPoint y: 182, endPoint x: 740, endPoint y: 105, distance: 76.8
click at [740, 105] on div at bounding box center [749, 75] width 156 height 346
drag, startPoint x: 749, startPoint y: 182, endPoint x: 746, endPoint y: 114, distance: 68.0
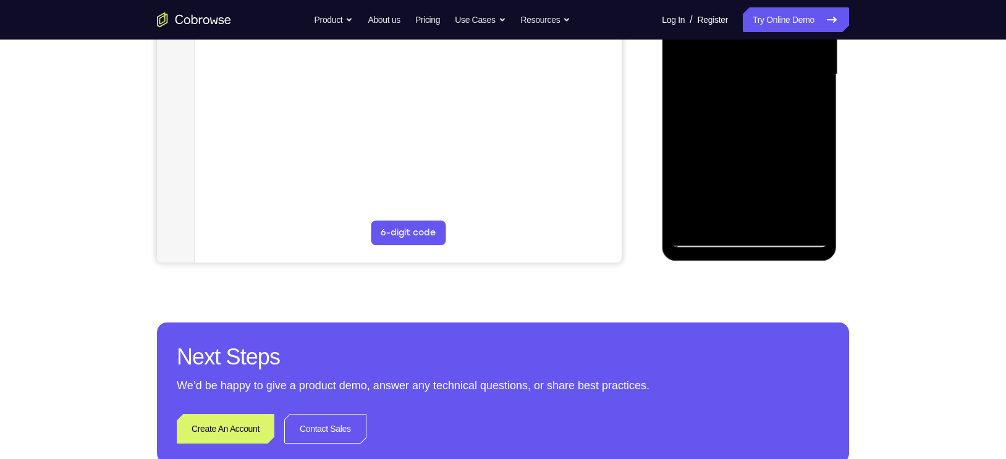
click at [746, 114] on div at bounding box center [749, 75] width 156 height 346
drag, startPoint x: 748, startPoint y: 180, endPoint x: 750, endPoint y: 101, distance: 79.1
click at [750, 101] on div at bounding box center [749, 75] width 156 height 346
drag, startPoint x: 759, startPoint y: 171, endPoint x: 757, endPoint y: 117, distance: 53.8
click at [757, 117] on div at bounding box center [749, 75] width 156 height 346
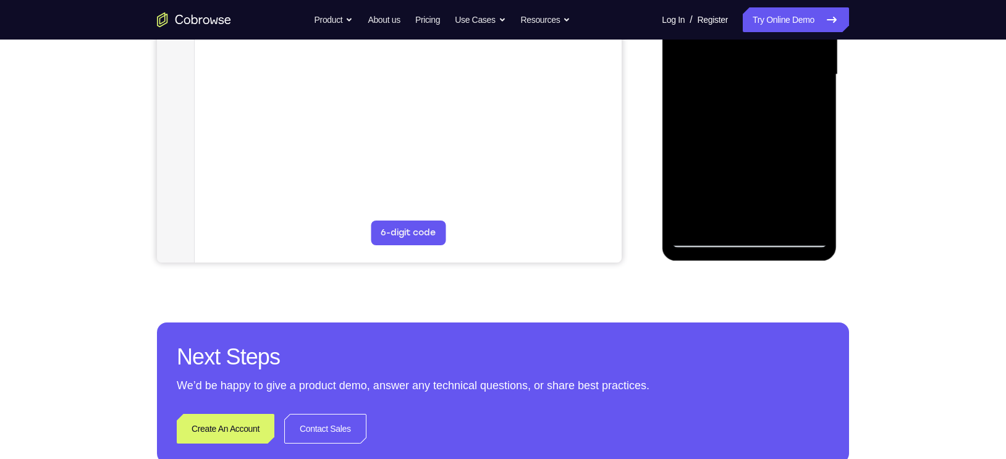
drag, startPoint x: 754, startPoint y: 192, endPoint x: 753, endPoint y: 107, distance: 85.3
click at [753, 107] on div at bounding box center [749, 75] width 156 height 346
drag, startPoint x: 750, startPoint y: 182, endPoint x: 748, endPoint y: 101, distance: 81.6
click at [748, 101] on div at bounding box center [749, 75] width 156 height 346
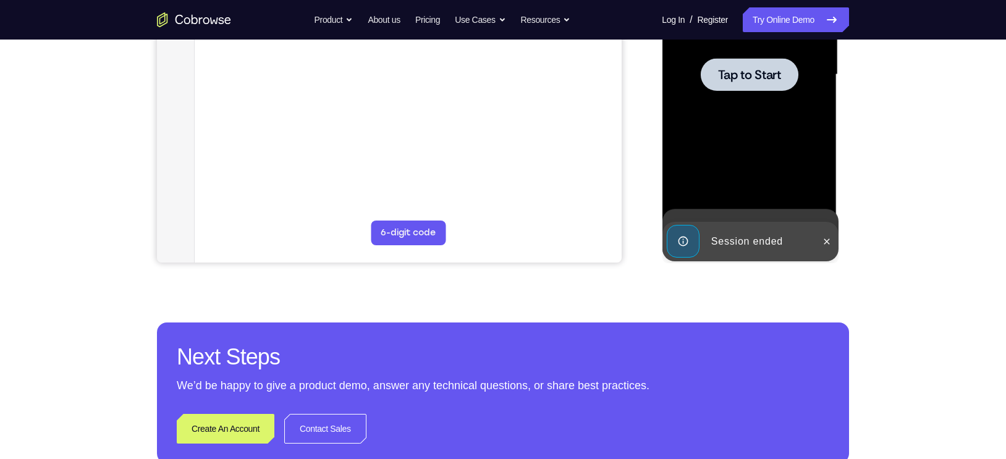
drag, startPoint x: 748, startPoint y: 190, endPoint x: 752, endPoint y: 104, distance: 86.0
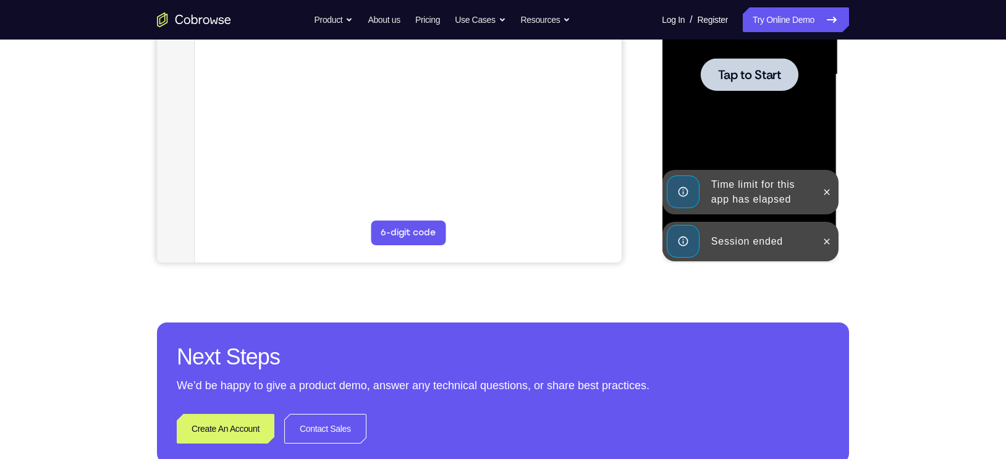
scroll to position [182, 0]
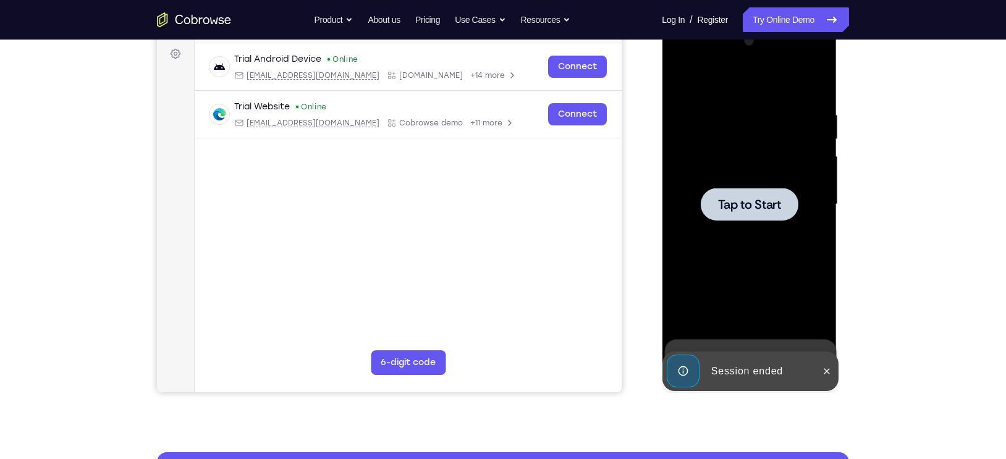
click at [646, 233] on div "Your Support Agent Your Customer Web iOS Android" at bounding box center [503, 164] width 692 height 457
